Goal: Complete application form

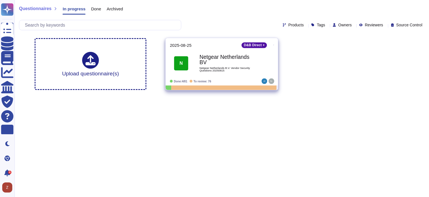
click at [222, 56] on b "Netgear Netherlands BV" at bounding box center [228, 59] width 56 height 11
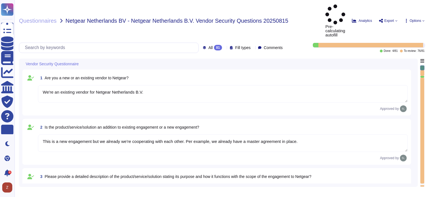
type textarea "We're an existing vendor for Netgear Netherlands B.V."
type textarea "This is a new engagement but we already we're cooperating with each other. Per …"
type textarea "Altares Dun & [PERSON_NAME] will provide Netgear with an API connection to the …"
type textarea "No, we don't store any customer data."
type textarea "No, we don't need any subcontractors."
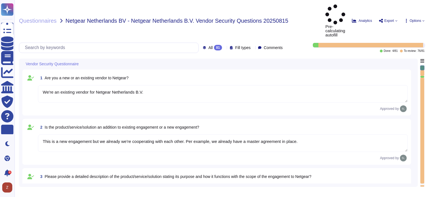
type textarea "yes, some servers are located in [GEOGRAPHIC_DATA]"
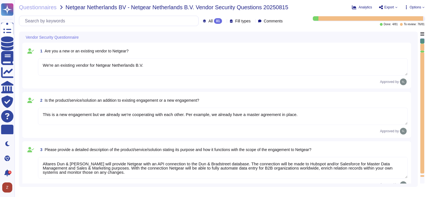
click at [424, 8] on span "Options" at bounding box center [415, 7] width 20 height 4
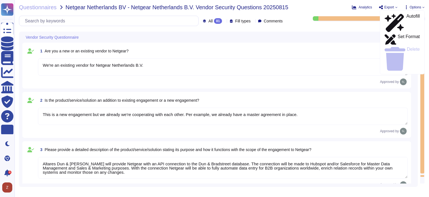
click at [288, 32] on div "Vendor Security Questionnaire" at bounding box center [179, 37] width 314 height 11
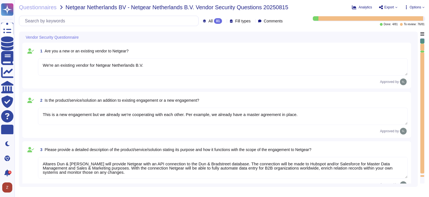
type textarea "No"
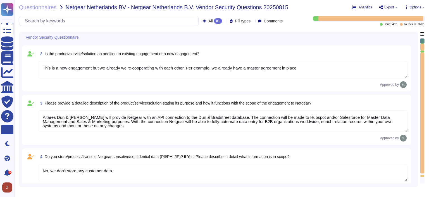
scroll to position [140, 0]
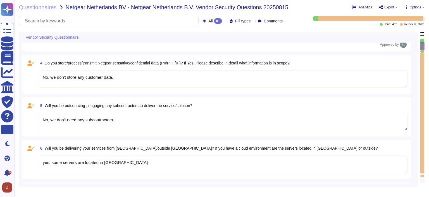
type textarea "Dun & [PERSON_NAME] implements the following industry standard frameworks: 1. I…"
type textarea "Yes, identified privacy risks and associated mitigation plans are formally docu…"
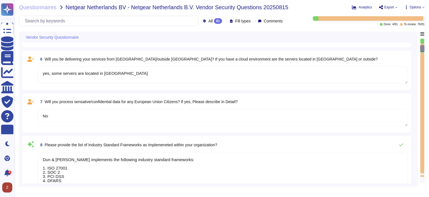
type textarea "D&B employs a comprehensive risk assessment process to identify and assess cybe…"
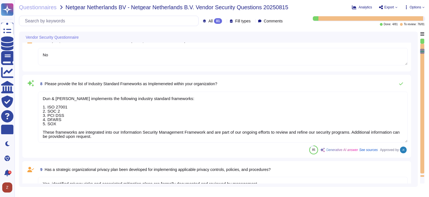
type textarea "Yes, D&B has a formally documented framework that includes policies, standards,…"
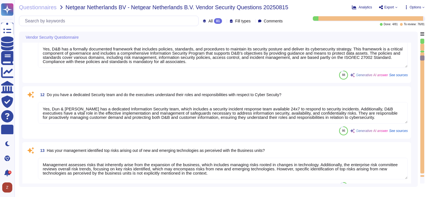
type textarea "Yes, Dun & [PERSON_NAME] has a dedicated Information Security team, which inclu…"
type textarea "Management assesses risks that inherently arise from the expansion of the busin…"
type textarea "Yes, there are mechanisms in place to identify and react to changes that can ha…"
type textarea "Yes, our organization maintains an IT asset inventory list that includes hardwa…"
type textarea "Yes, our organization maintains a list of approved and non-approved software/ap…"
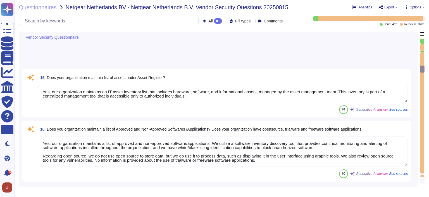
type textarea "Yes, our organization profiles IT assets, including both physical and logical a…"
type textarea "Yes, risk assessments are performed at least on an annual basis. Changes in sec…"
type textarea "Yes, D&B has a vulnerability management process that regularly identifies and p…"
type textarea "Yes, we conduct regular vulnerability assessments, including vulnerability scan…"
type textarea "Yes, D&B can detect the wireless rouge APs. The wireless controller sends an al…"
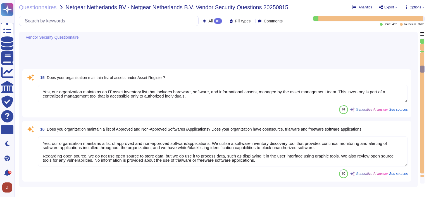
type textarea "Yes, our Security team performs penetration testing for applications and infras…"
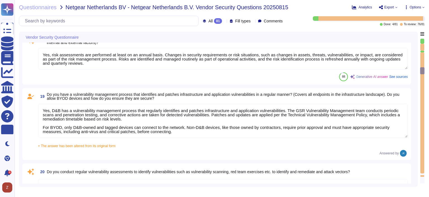
type textarea "Yes, D&B has a documented Vulnerability Management process that consists of thr…"
type textarea "Yes, the Application Security team liaises with the development team to track t…"
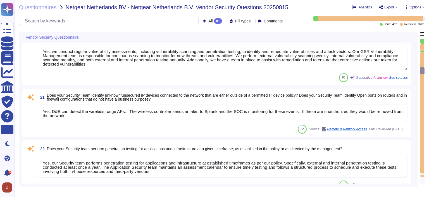
scroll to position [1258, 0]
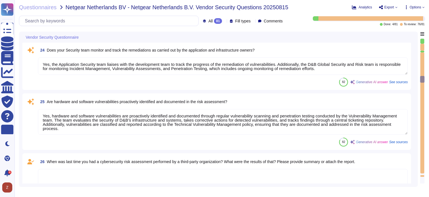
type textarea "Yes, hardware and software vulnerabilities are proactively identified and docum…"
type textarea "As set forth in D&B’s Global Information Security Policies, access is granted o…"
type textarea "Yes, management provisions the authorization and restrictions for user access p…"
type textarea "Yes, all data, regardless of classification, stored on removable media such as …"
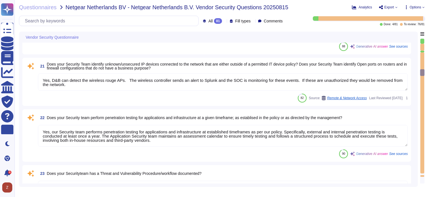
scroll to position [1025, 0]
type textarea "Yes, our organization profiles IT assets, including both physical and logical a…"
type textarea "Yes, risk assessments are performed at least on an annual basis. Changes in sec…"
type textarea "Yes, D&B has a vulnerability management process that regularly identifies and p…"
type textarea "Yes, we conduct regular vulnerability assessments, including vulnerability scan…"
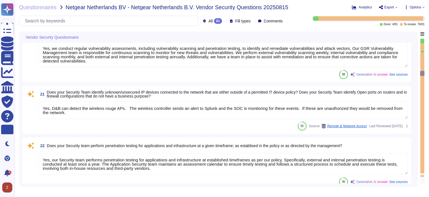
type textarea "Yes, hardware and software vulnerabilities are proactively identified and docum…"
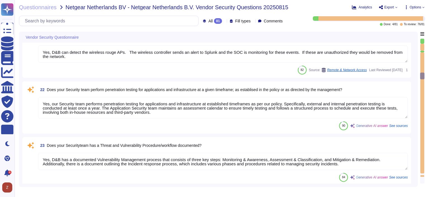
type textarea "As set forth in D&B’s Global Information Security Policies, access is granted o…"
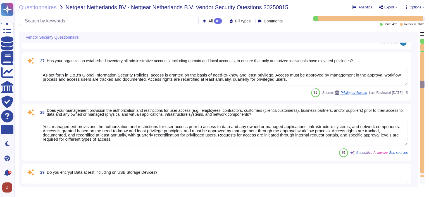
type textarea "Yes, management provisions the authorization and restrictions for user access p…"
type textarea "Yes, all data, regardless of classification, stored on removable media such as …"
type textarea "Yes, timely deprovisioning and revocation of access to the organization's syste…"
type textarea "Yes, our software may support SSO, depending on the products chosen. SSO can be…"
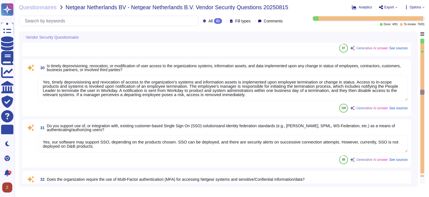
type textarea "Yes, the organization requires the use of Multi-Factor Authentication (MFA) for…"
type textarea "User access to data via information systems is reviewed through a structured pr…"
type textarea "Yes, privileged rights are understood, documented, and reviewed. D&B has an est…"
type textarea "We ensure that information assets are appropriately and proportionately protect…"
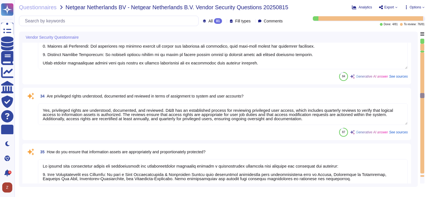
type textarea "The MFA is used for users to authenticate access to specific services, VPN and …"
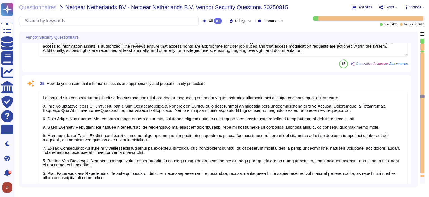
type textarea "Yes, we encrypt data in transit using secure protocols like TLS 1.3 with strong…"
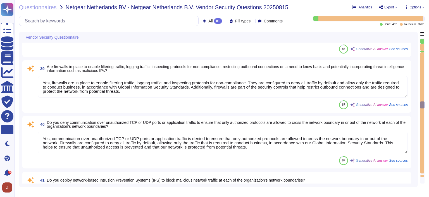
type textarea "Yes, there is segregation of duties for granting access and approving access to…"
type textarea "Yes, firewalls are in place to enable filtering traffic, logging traffic, and i…"
type textarea "Yes, communication over unauthorized TCP or UDP ports or application traffic is…"
type textarea "Yes, we have deployed network-based Intrusion Prevention Systems (IPS) as part …"
type textarea "Remote access to our corporate network is managed through secure central capabi…"
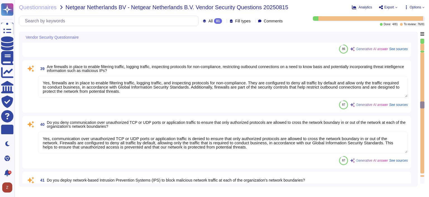
type textarea "Loremipsu dol sitametcons ad E&S doe temporin ut laboreet dolore, magnaaliq, en…"
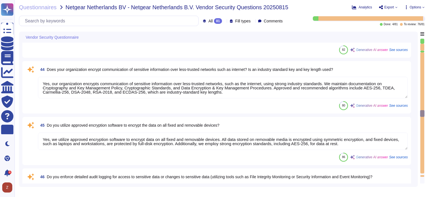
type textarea "Yes, our organization encrypts communication of sensitive information over less…"
type textarea "Yes, we utilize approved encryption software to encrypt data on all fixed and r…"
type textarea "Yes, D&B enforces detailed audit logging for access to sensitive data and chang…"
type textarea "Yes, data integrity on backup media is tested on a regular basis through annual…"
type textarea "Yes, our organization maintains separate environments for production and non-pr…"
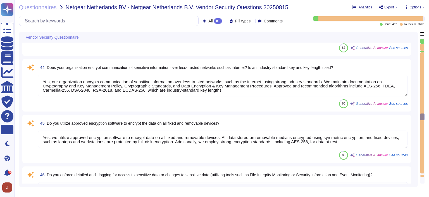
type textarea "To prevent the exfiltration of sensitive data, particularly sensitive customer …"
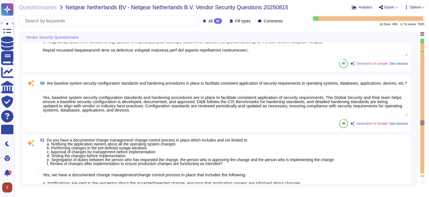
type textarea "Yes, baseline system security configuration standards and hardening procedures …"
type textarea "Yes, we have a documented change management/change control process in place tha…"
type textarea "Yes, we have a documented Backup Policy in place that includes the following: a…"
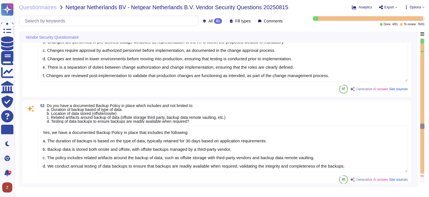
type textarea "Yes, our organization has defined, documented, and communicated policies for se…"
type textarea "Yes, we have a media management policy that includes a Records Retention Policy…"
type textarea "Yes, Dun & [PERSON_NAME] has implemented and documented a Business Continuity P…"
type textarea "The Disaster Recovery Plan includes step-by-step instructions for recovery to n…"
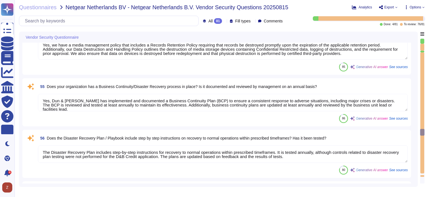
type textarea "Yes, Dun & [PERSON_NAME] conducts tabletop exercises at least annually to test …"
type textarea "Material cybersecurity incidents will be reported to you through the following …"
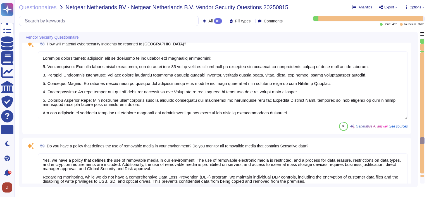
scroll to position [3541, 0]
type textarea "Yes, we have a policy that defines the use of removable media in our environmen…"
type textarea "DUN & [PERSON_NAME] employs secure protocols like TLS 1.3 for data in transit, …"
type textarea "Yes, D&B has deployed a Security Information and Event Management (SIEM) system…"
type textarea "Yes, we ensure that appropriate logs are aggregated to a central log management…"
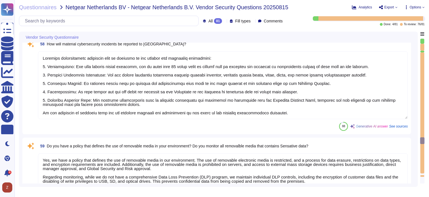
type textarea "Yes, we utilize centrally managed anti-malware software to continuously monitor…"
type textarea "Yes, the organization's anti-malware software updates its scanning engine and s…"
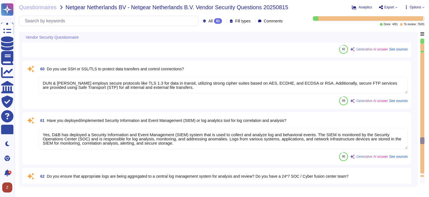
scroll to position [0, 0]
